Goal: Navigation & Orientation: Find specific page/section

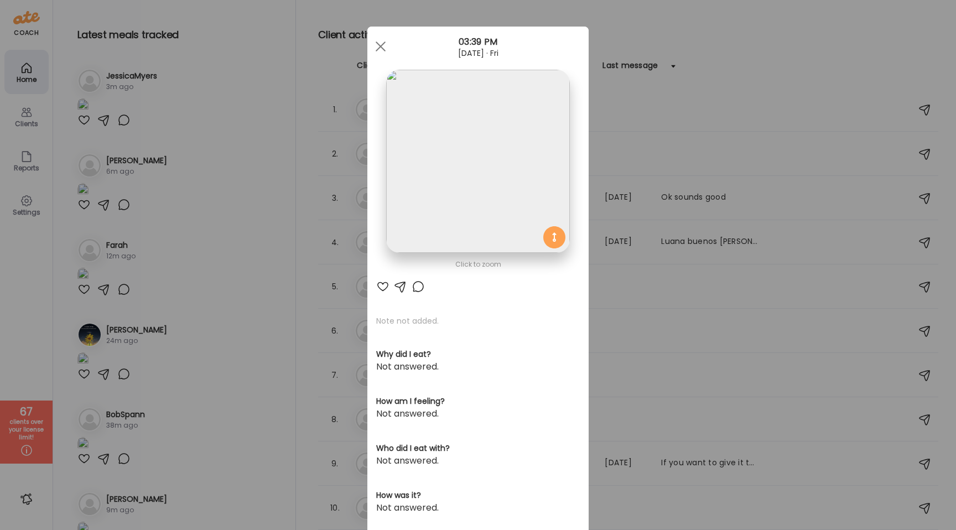
scroll to position [2841, 0]
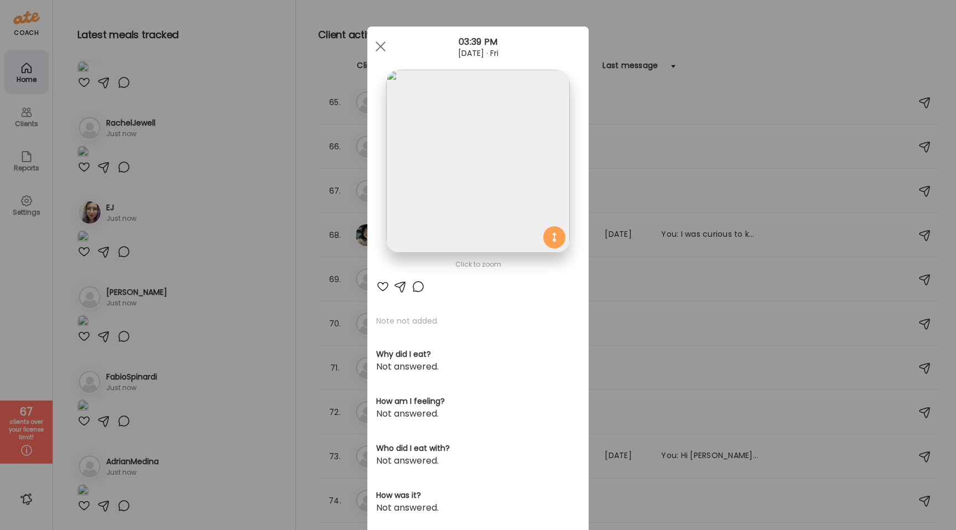
click at [120, 79] on div "Ate Coach Dashboard Wahoo! It’s official Take a moment to set up your Coach Pro…" at bounding box center [478, 265] width 956 height 530
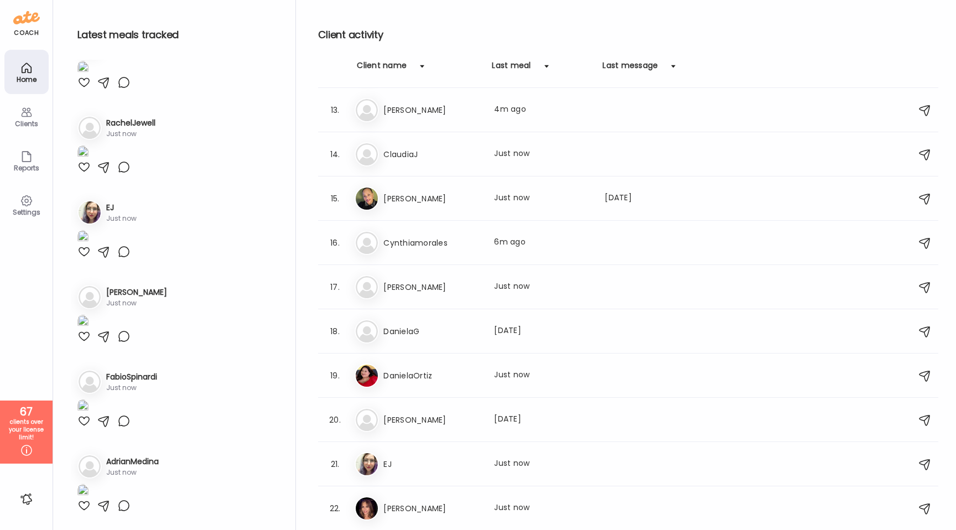
scroll to position [556, 0]
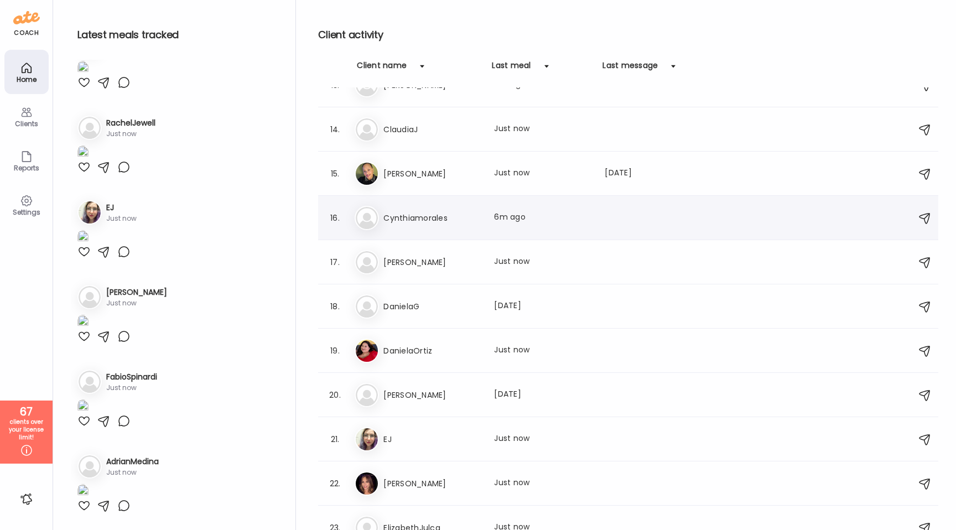
click at [430, 206] on div "Cy [PERSON_NAME] Last meal: 6m ago" at bounding box center [630, 218] width 551 height 24
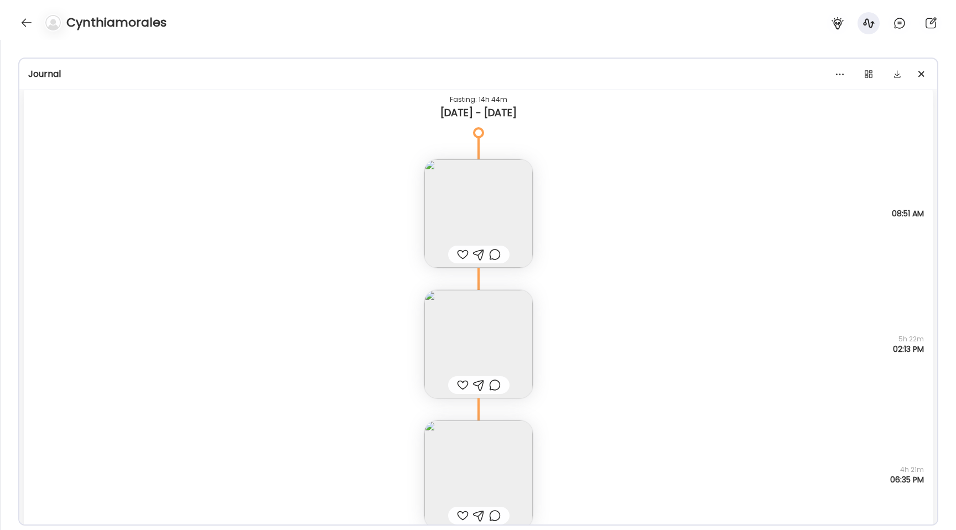
scroll to position [8234, 0]
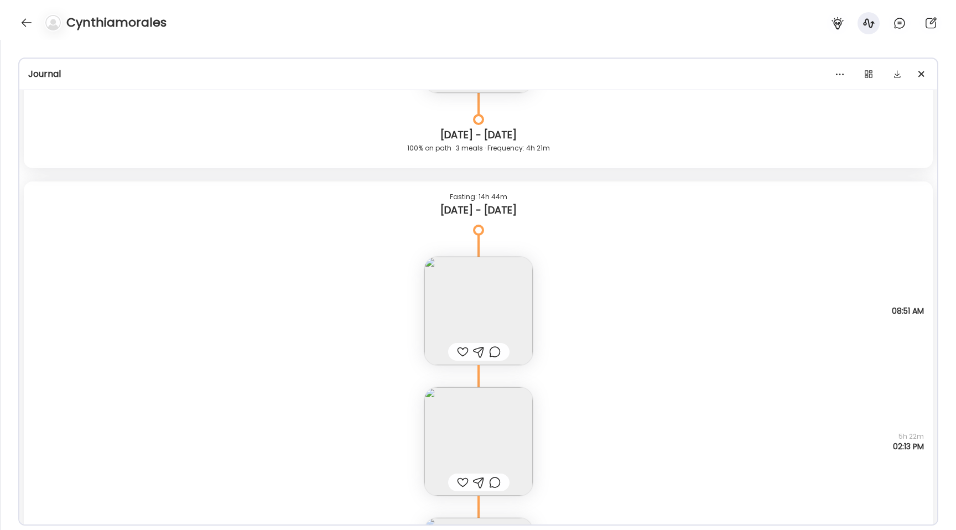
click at [477, 423] on img at bounding box center [479, 441] width 108 height 108
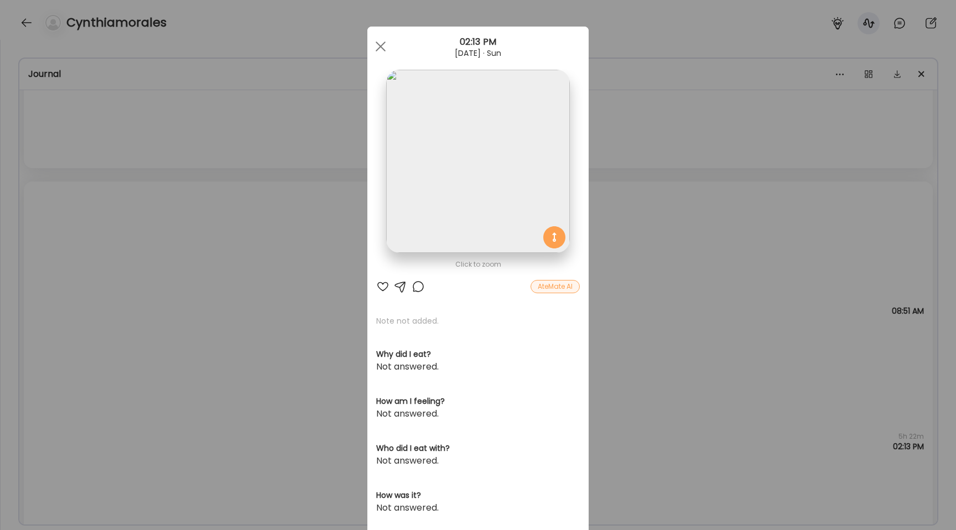
click at [456, 270] on div "Click to zoom" at bounding box center [478, 264] width 204 height 13
click at [432, 208] on img at bounding box center [477, 161] width 183 height 183
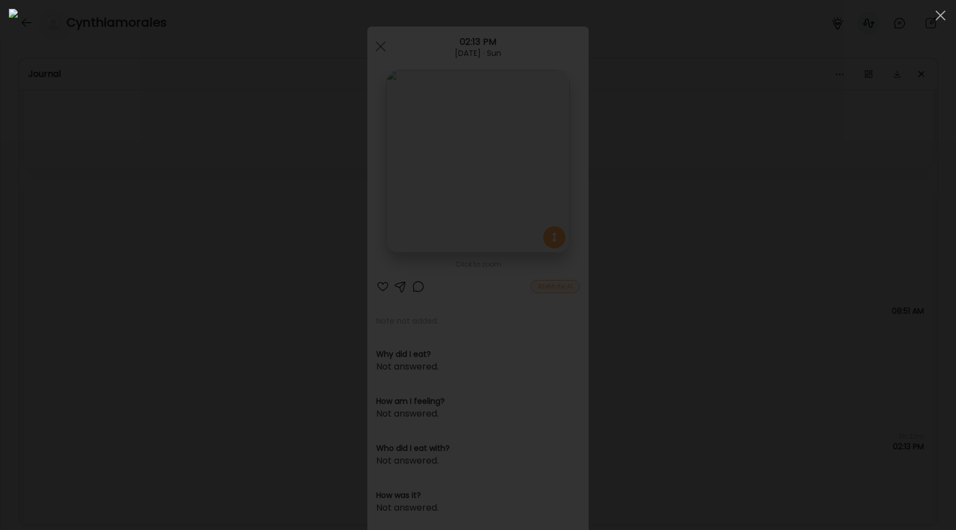
click at [127, 259] on div at bounding box center [478, 265] width 939 height 513
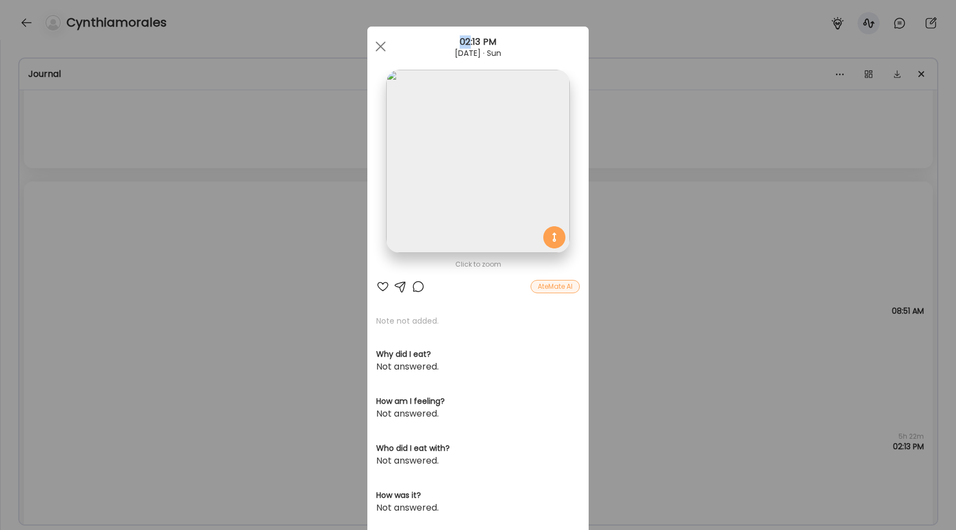
click at [127, 259] on div "Ate Coach Dashboard Wahoo! It’s official Take a moment to set up your Coach Pro…" at bounding box center [478, 265] width 956 height 530
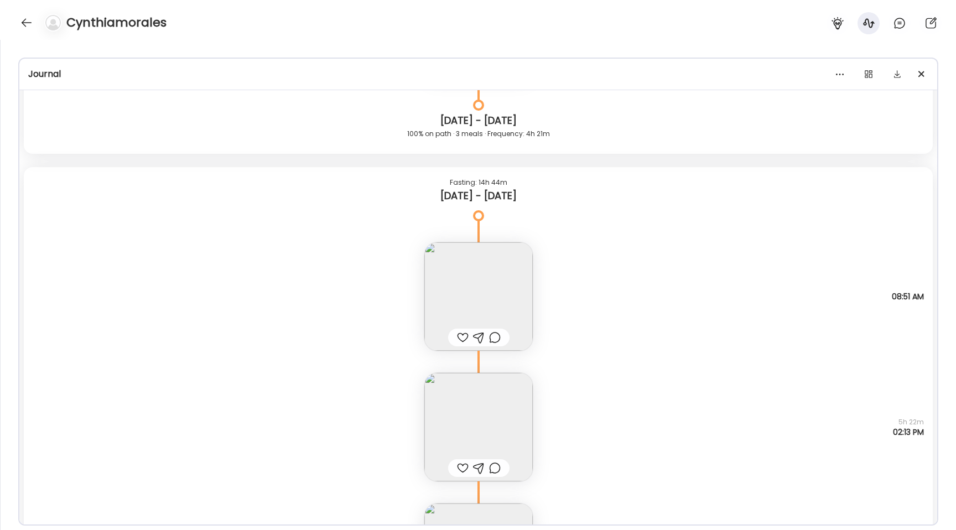
scroll to position [8394, 0]
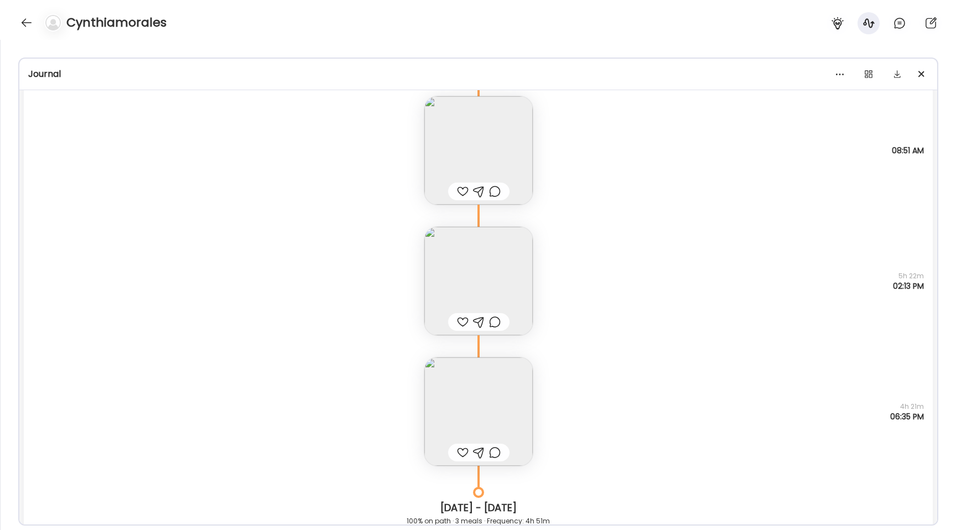
click at [451, 145] on img at bounding box center [479, 150] width 108 height 108
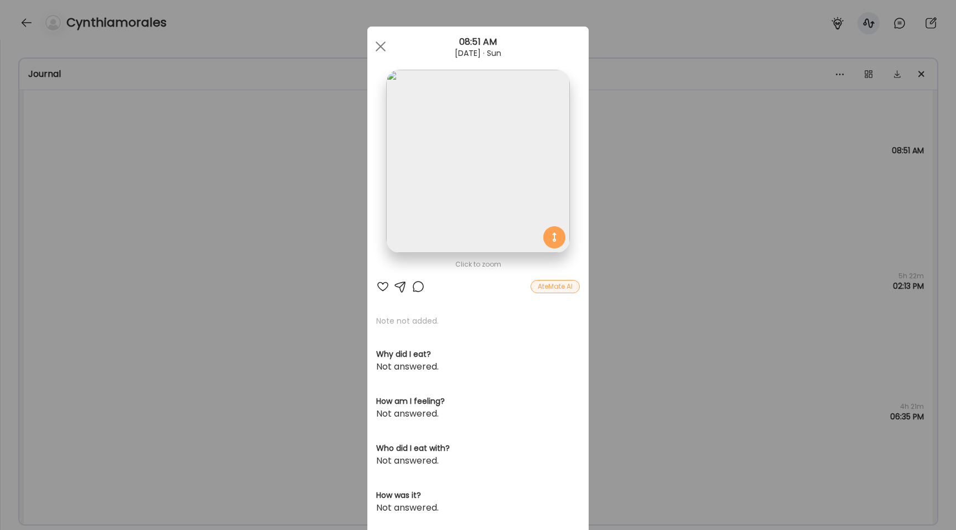
click at [285, 174] on div "Ate Coach Dashboard Wahoo! It’s official Take a moment to set up your Coach Pro…" at bounding box center [478, 265] width 956 height 530
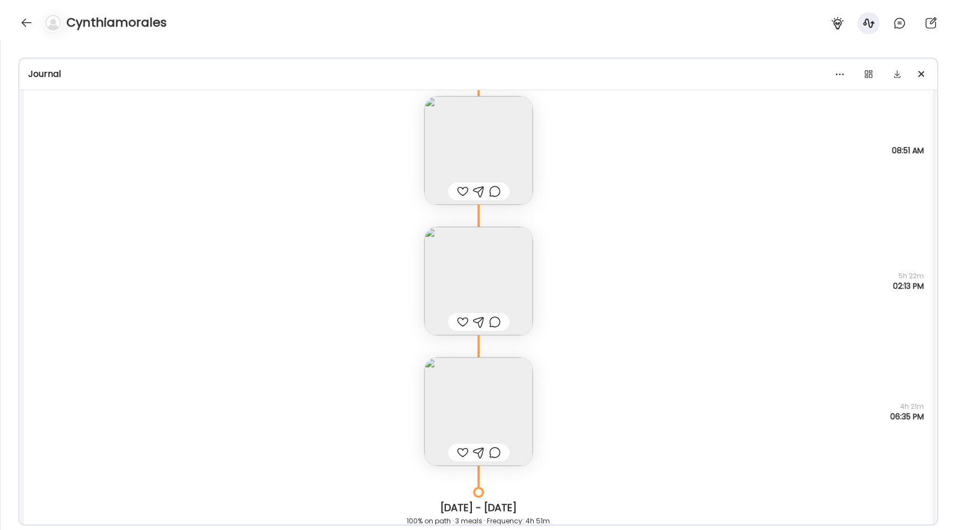
click at [487, 267] on img at bounding box center [479, 281] width 108 height 108
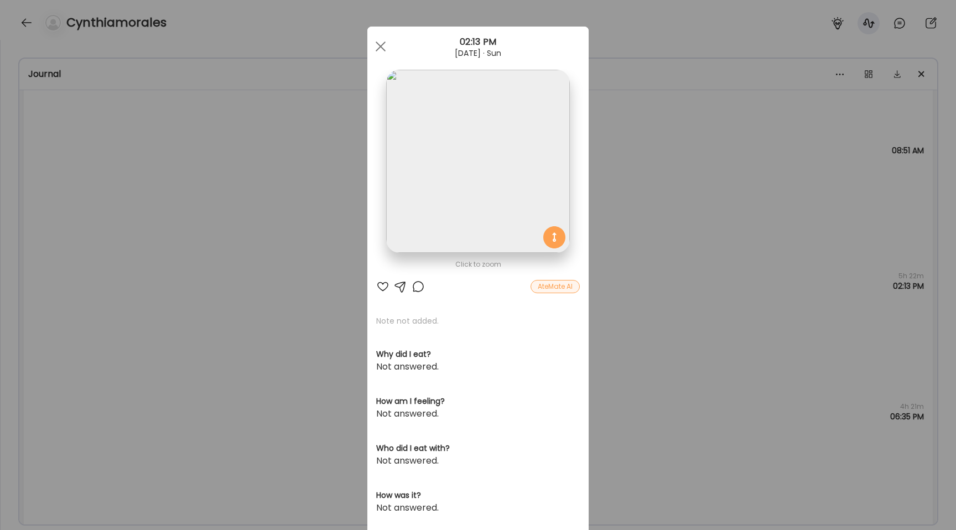
click at [278, 264] on div "Ate Coach Dashboard Wahoo! It’s official Take a moment to set up your Coach Pro…" at bounding box center [478, 265] width 956 height 530
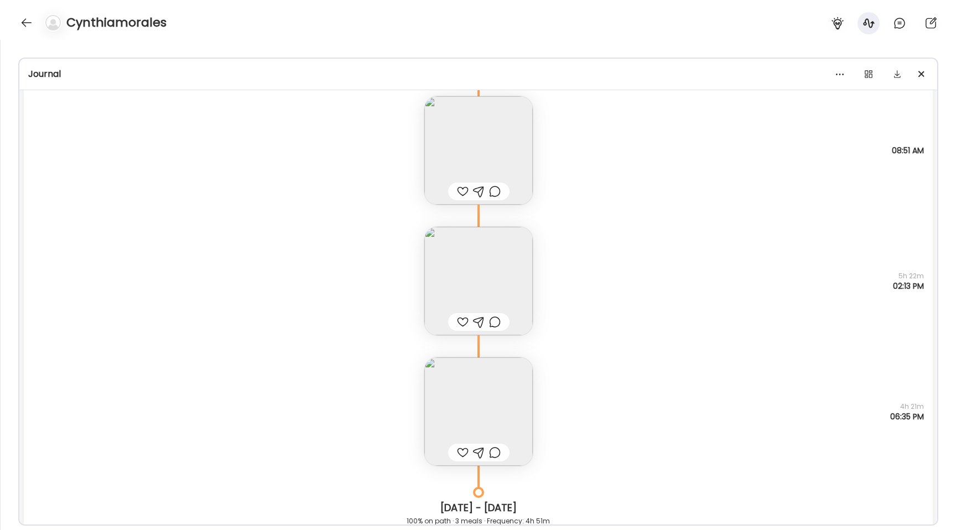
scroll to position [8426, 0]
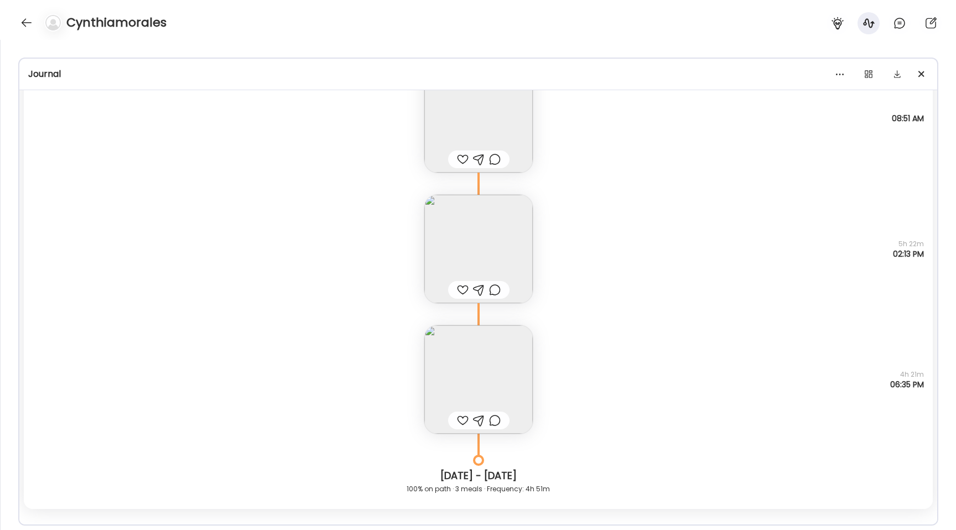
click at [470, 363] on img at bounding box center [479, 379] width 108 height 108
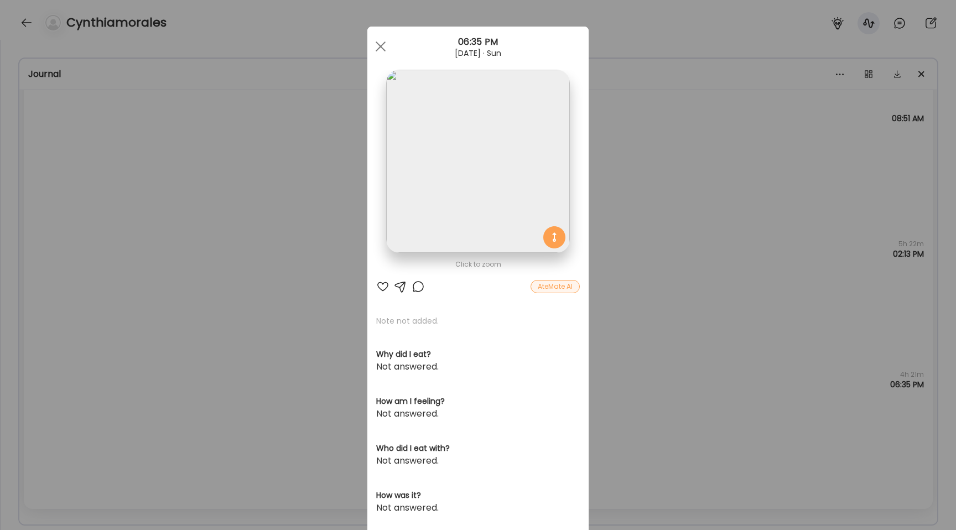
click at [433, 164] on img at bounding box center [477, 161] width 183 height 183
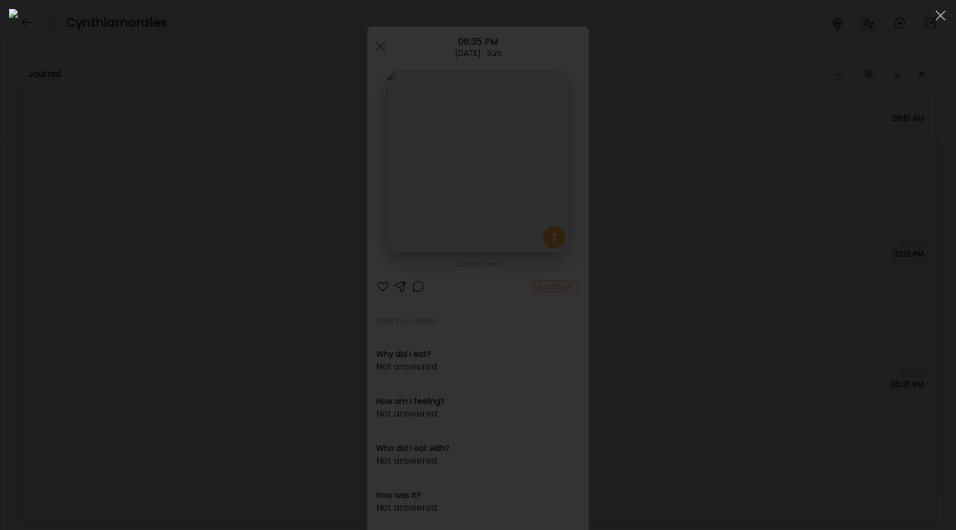
click at [187, 243] on div at bounding box center [478, 265] width 939 height 513
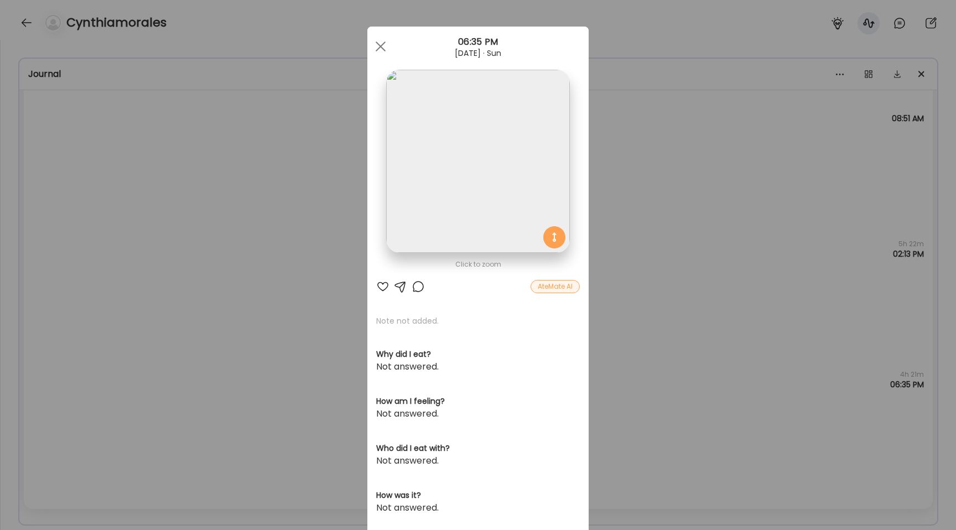
click at [187, 243] on div "Ate Coach Dashboard Wahoo! It’s official Take a moment to set up your Coach Pro…" at bounding box center [478, 265] width 956 height 530
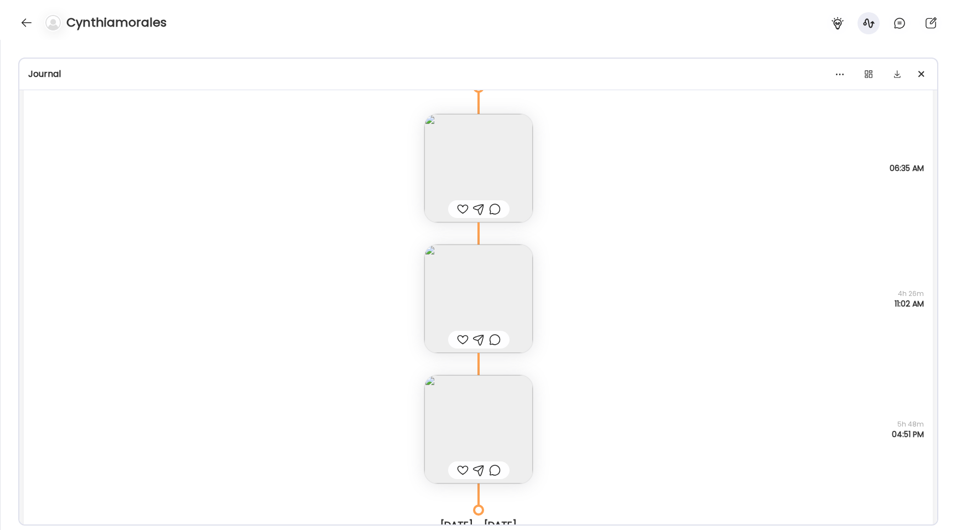
scroll to position [17971, 0]
